Goal: Transaction & Acquisition: Purchase product/service

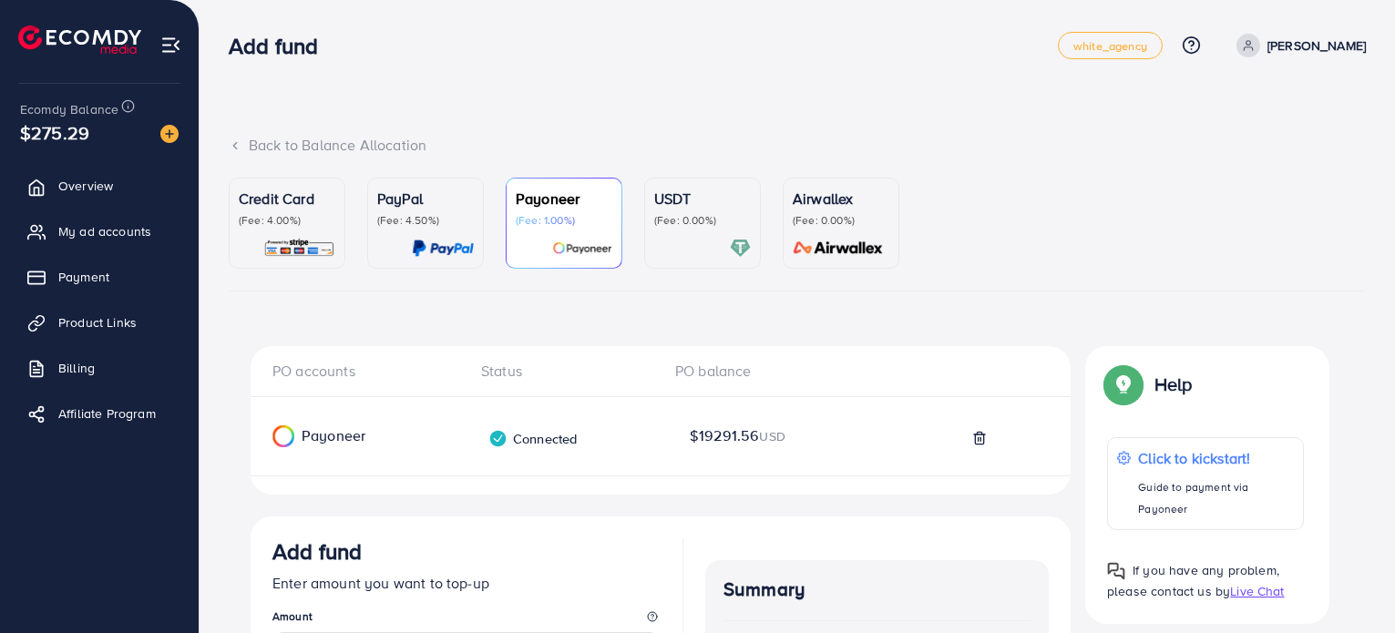
scroll to position [317, 0]
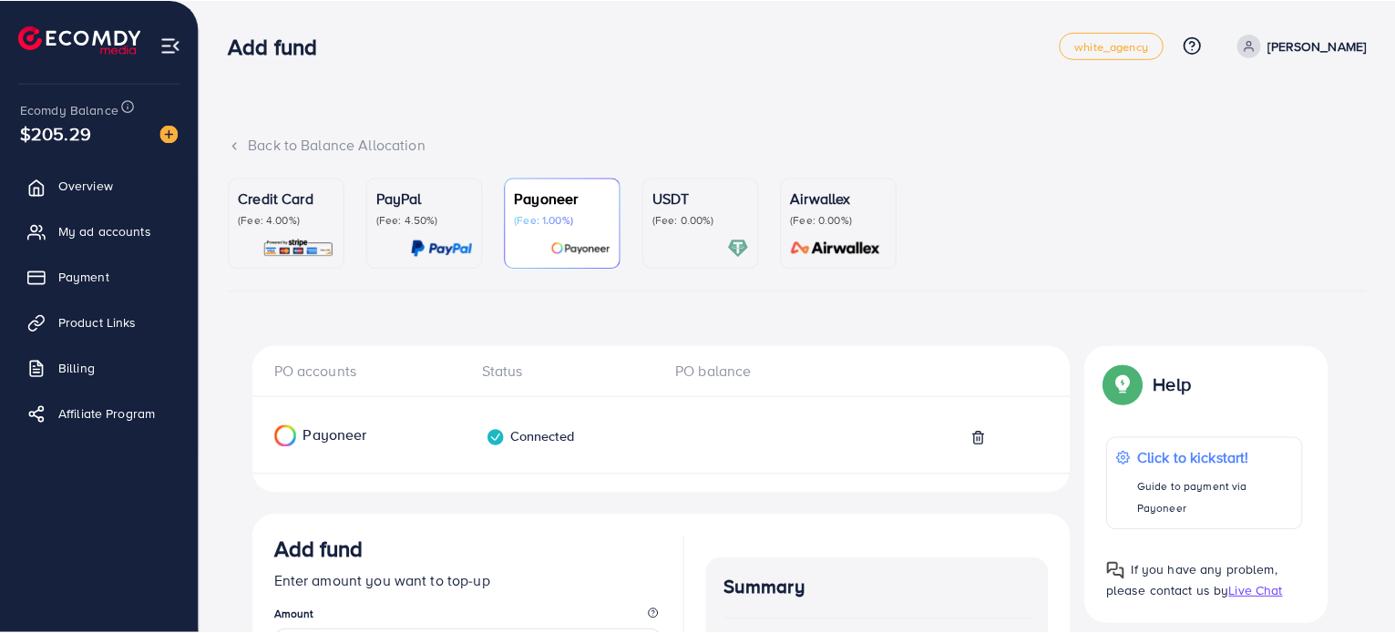
scroll to position [41, 0]
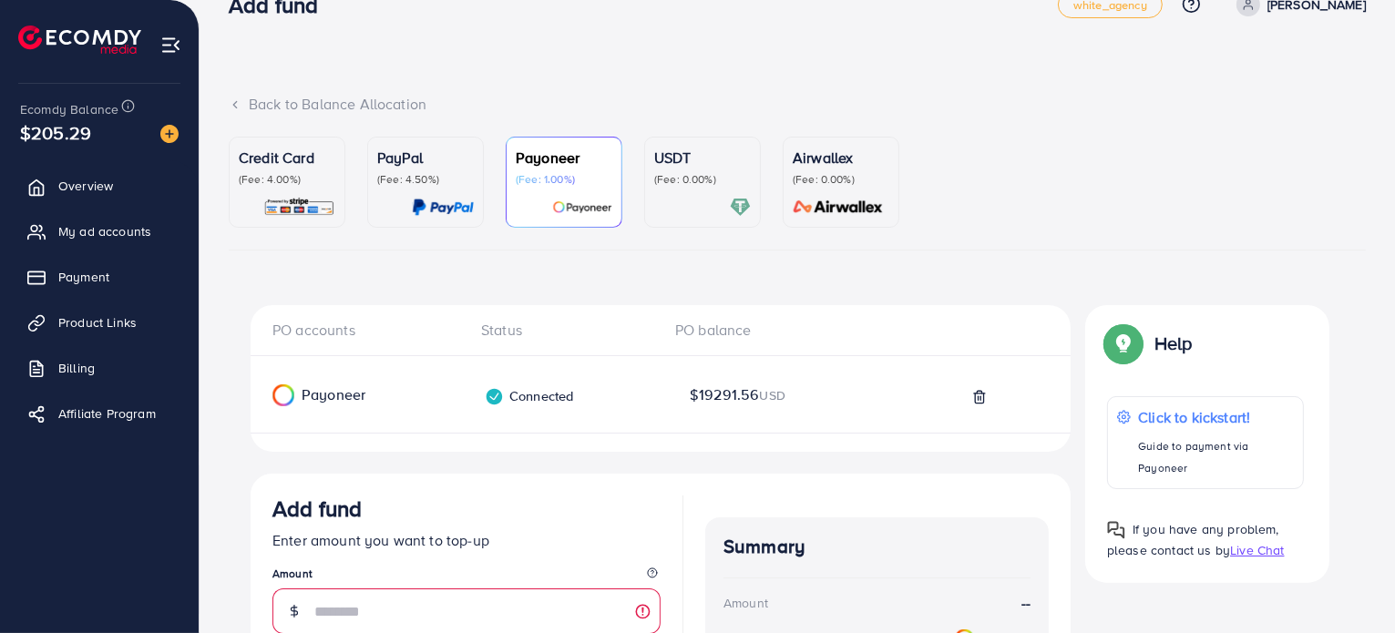
click at [556, 180] on p "(Fee: 1.00%)" at bounding box center [564, 179] width 97 height 15
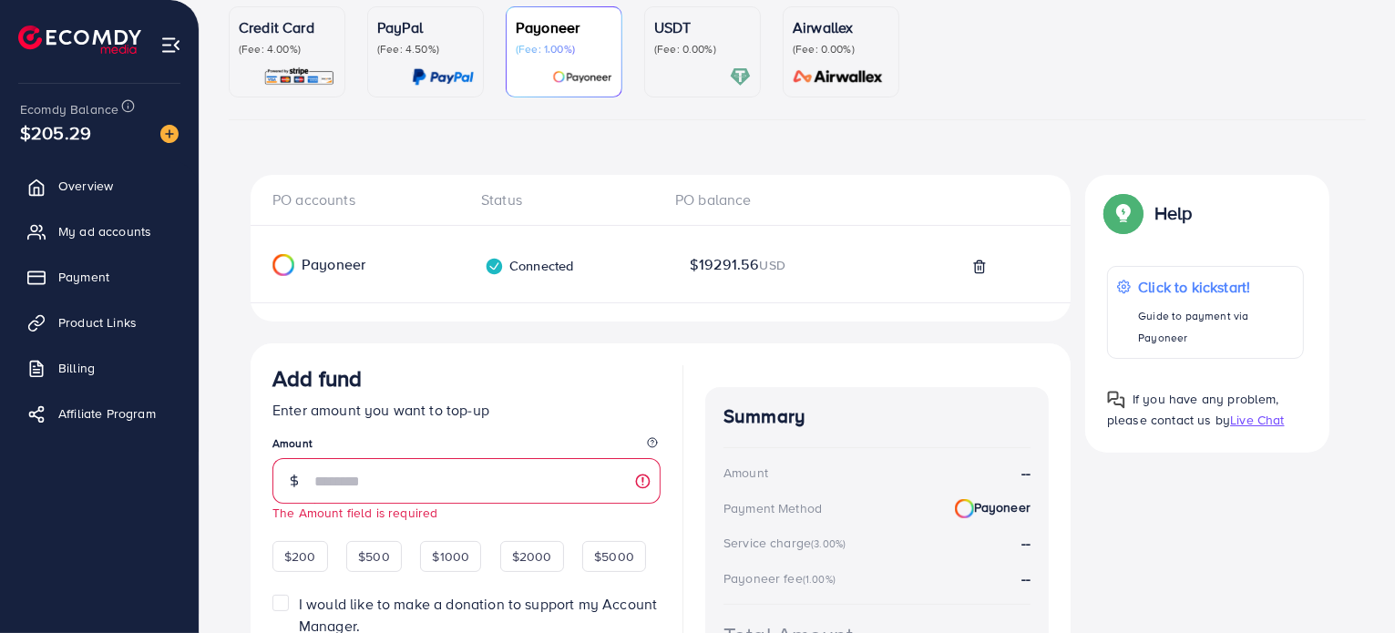
scroll to position [314, 0]
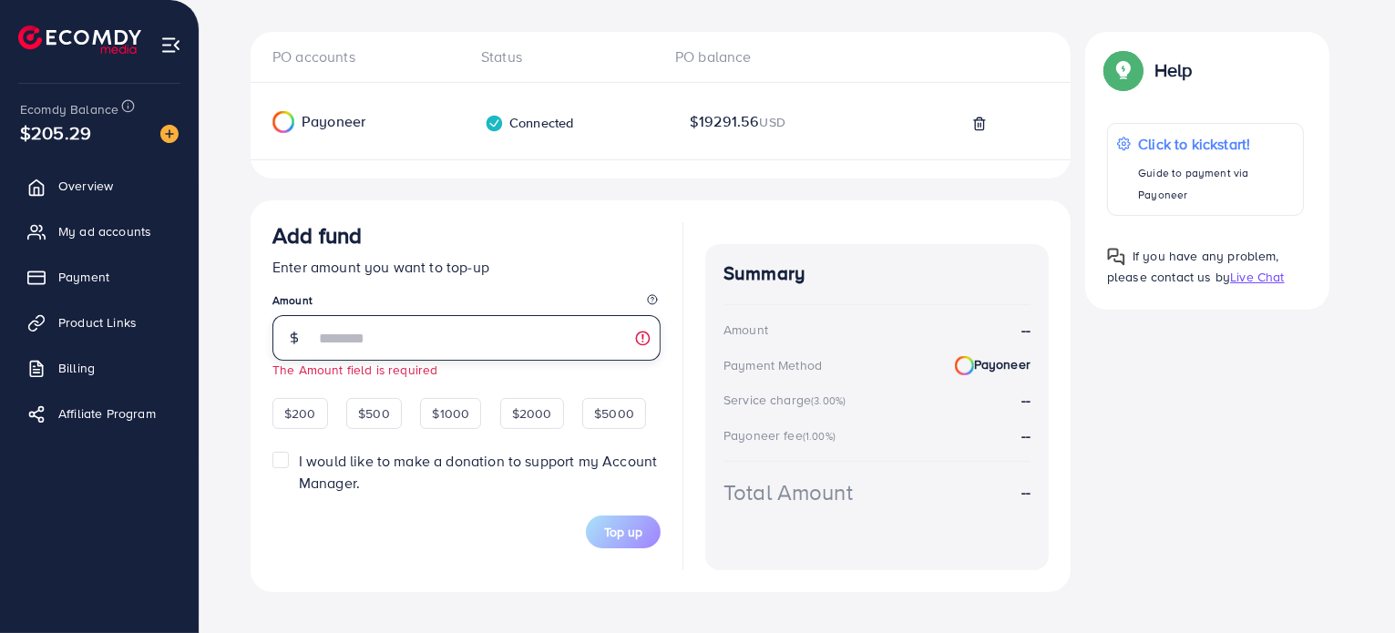
click at [514, 344] on input "number" at bounding box center [487, 338] width 346 height 46
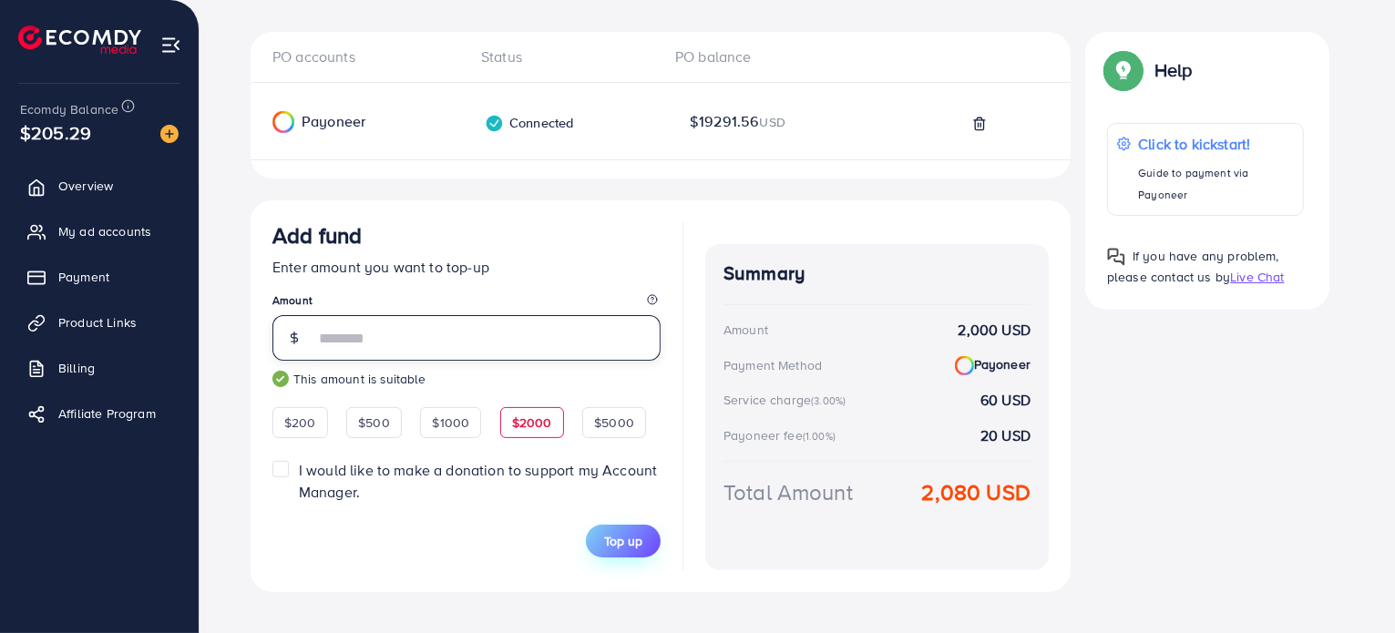
type input "****"
click at [635, 550] on button "Top up" at bounding box center [623, 541] width 75 height 33
